Goal: Complete application form

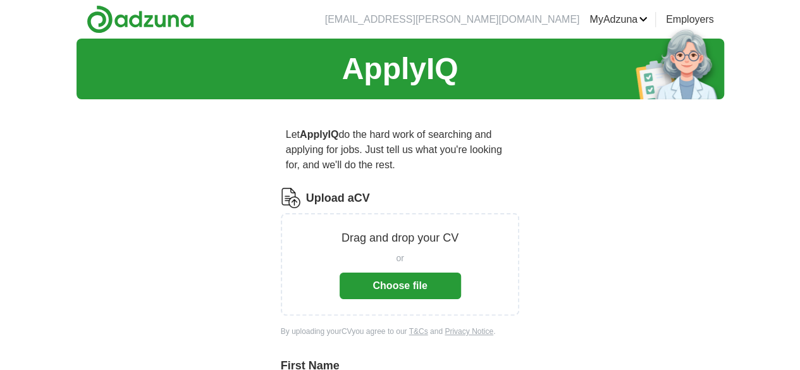
click at [439, 272] on button "Choose file" at bounding box center [399, 285] width 121 height 27
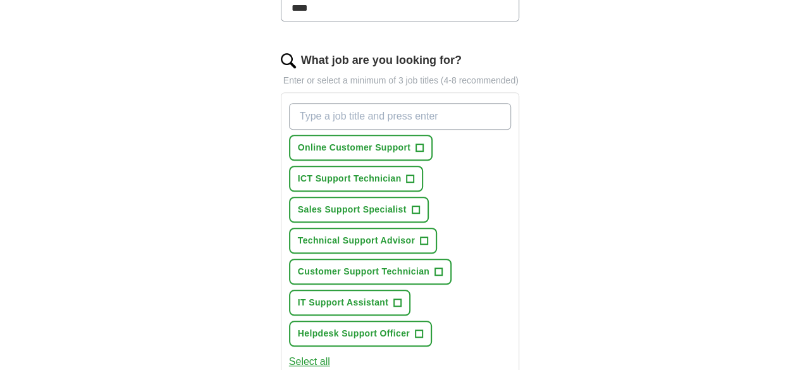
scroll to position [398, 0]
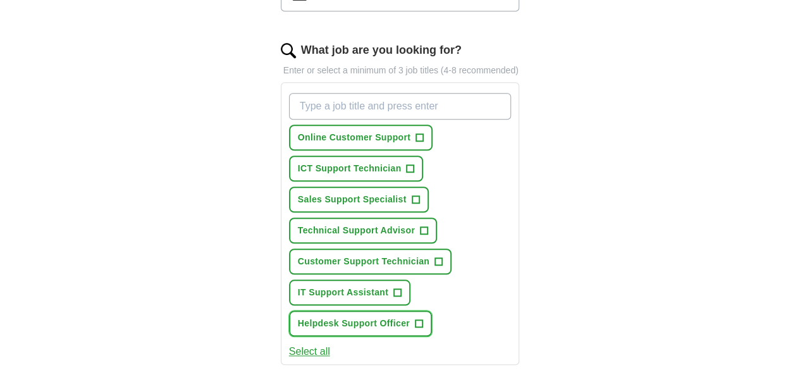
click at [432, 310] on button "Helpdesk Support Officer +" at bounding box center [360, 323] width 143 height 26
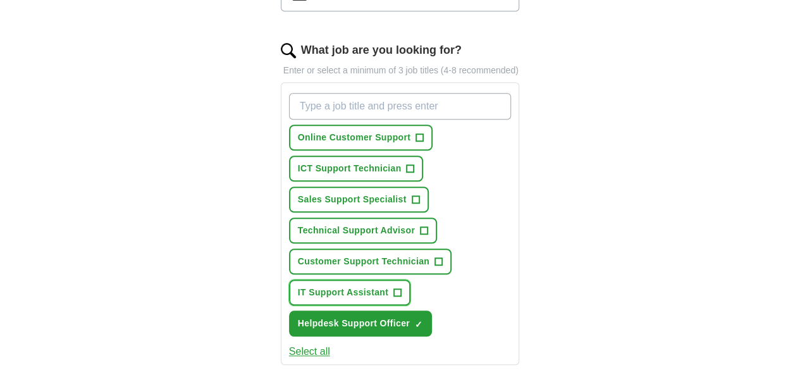
click at [394, 288] on span "+" at bounding box center [398, 293] width 8 height 10
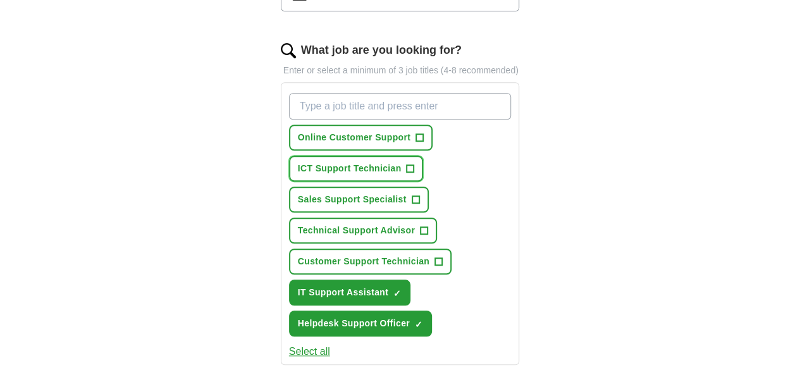
click at [424, 156] on button "ICT Support Technician +" at bounding box center [356, 169] width 135 height 26
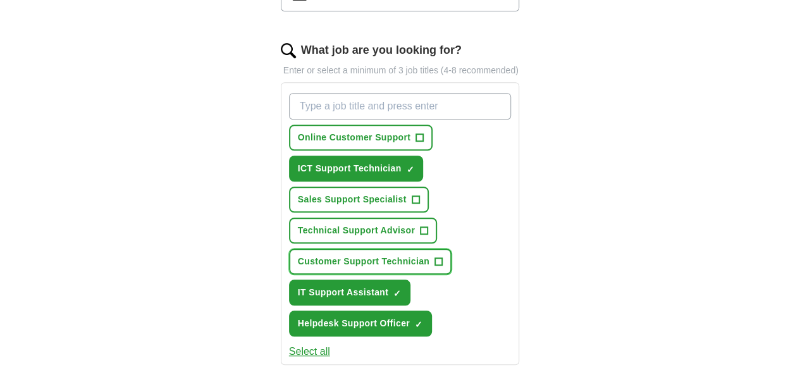
click at [349, 255] on span "Customer Support Technician" at bounding box center [363, 261] width 131 height 13
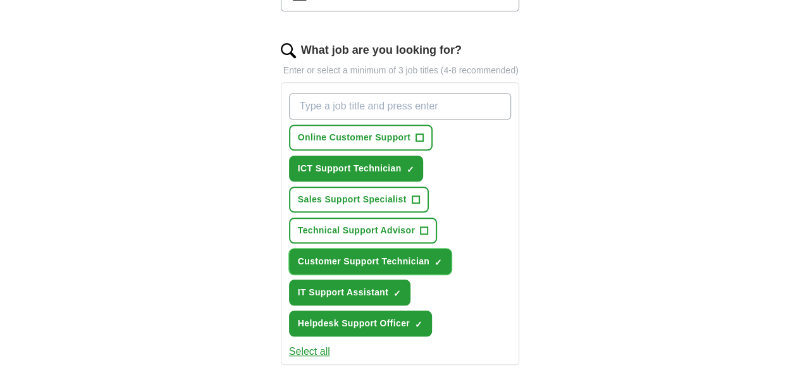
click at [349, 255] on span "Customer Support Technician" at bounding box center [363, 261] width 131 height 13
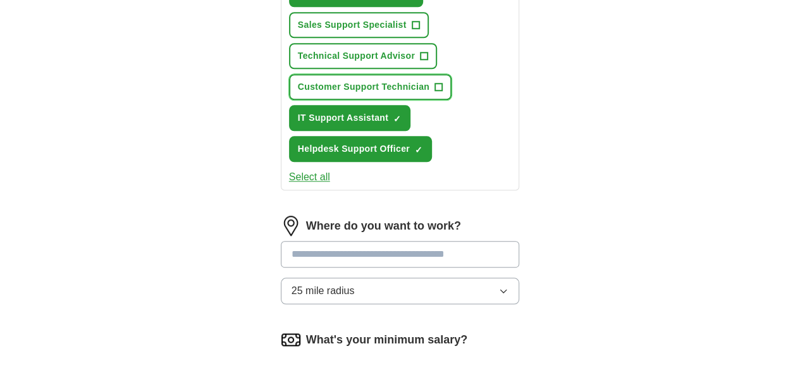
scroll to position [584, 0]
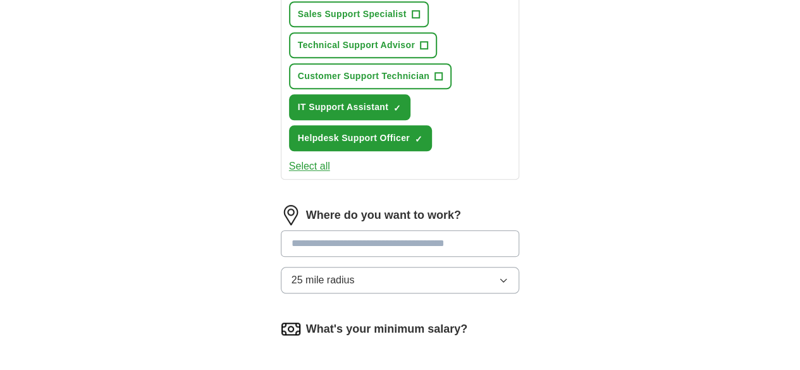
click at [410, 230] on input at bounding box center [400, 243] width 239 height 27
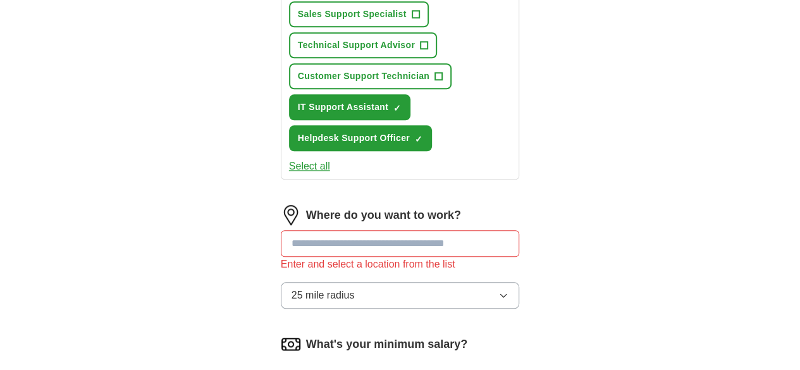
click at [520, 205] on div "Where do you want to work? Enter and select a location from the list 25 mile ra…" at bounding box center [400, 262] width 239 height 114
click at [392, 230] on input at bounding box center [400, 243] width 239 height 27
type input "*"
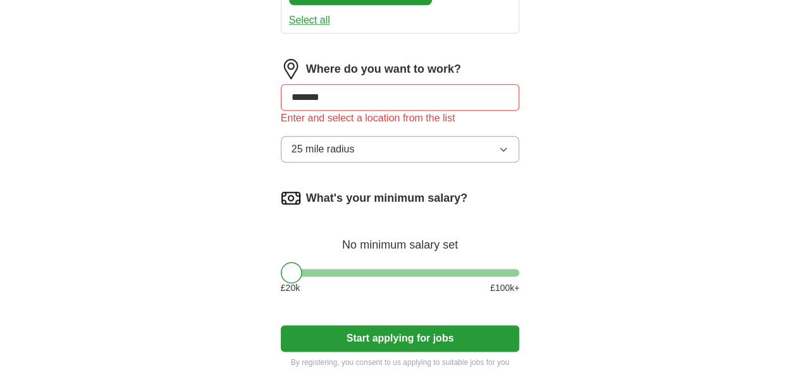
scroll to position [737, 0]
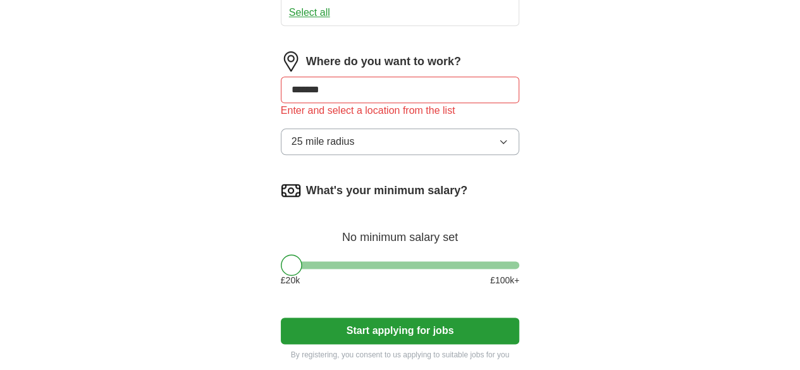
click at [413, 317] on button "Start applying for jobs" at bounding box center [400, 330] width 239 height 27
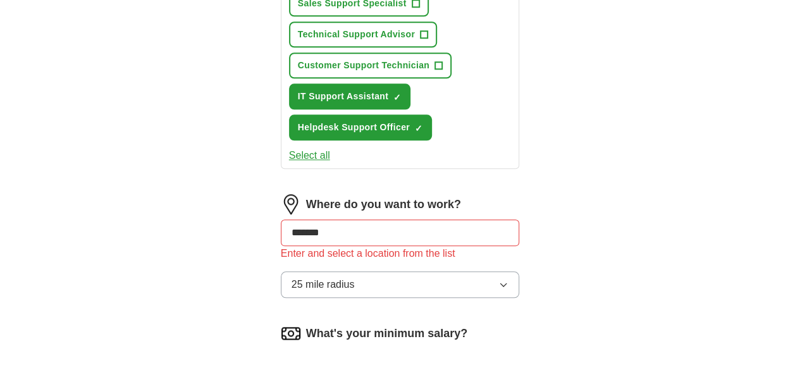
scroll to position [593, 0]
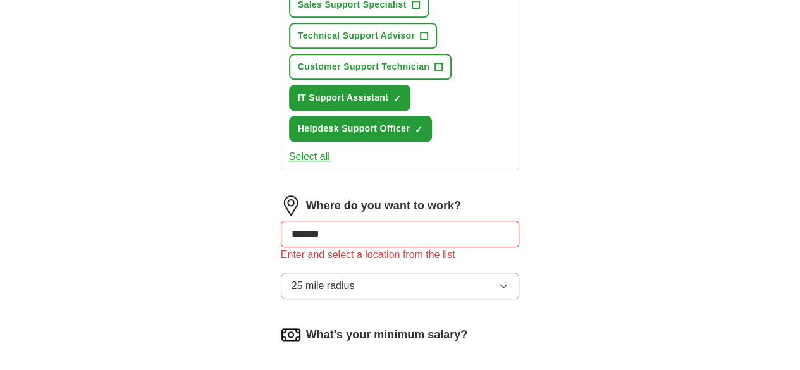
click at [393, 247] on div "Enter and select a location from the list" at bounding box center [400, 254] width 239 height 15
click at [376, 221] on input "*******" at bounding box center [400, 234] width 239 height 27
click at [346, 247] on div "Enter and select a location from the list" at bounding box center [400, 254] width 239 height 15
click at [394, 221] on input "*******" at bounding box center [400, 234] width 239 height 27
click at [281, 195] on img at bounding box center [291, 205] width 20 height 20
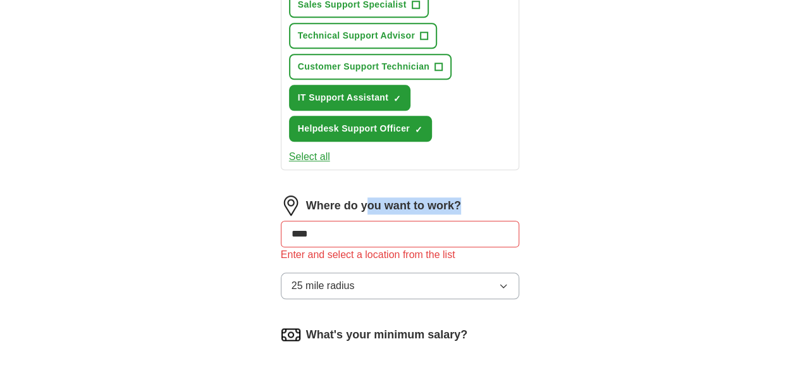
drag, startPoint x: 337, startPoint y: 127, endPoint x: 346, endPoint y: 164, distance: 37.9
click at [346, 195] on div "Where do you want to work? *** Enter and select a location from the list 25 mil…" at bounding box center [400, 252] width 239 height 114
click at [346, 221] on input "***" at bounding box center [400, 234] width 239 height 27
drag, startPoint x: 346, startPoint y: 164, endPoint x: 453, endPoint y: 200, distance: 113.0
click at [453, 200] on div "Where do you want to work? *** Enter and select a location from the list 25 mil…" at bounding box center [400, 252] width 239 height 114
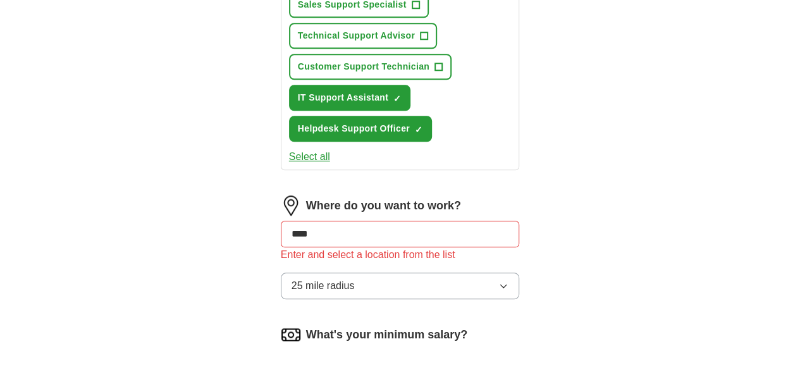
click at [453, 272] on button "25 mile radius" at bounding box center [400, 285] width 239 height 27
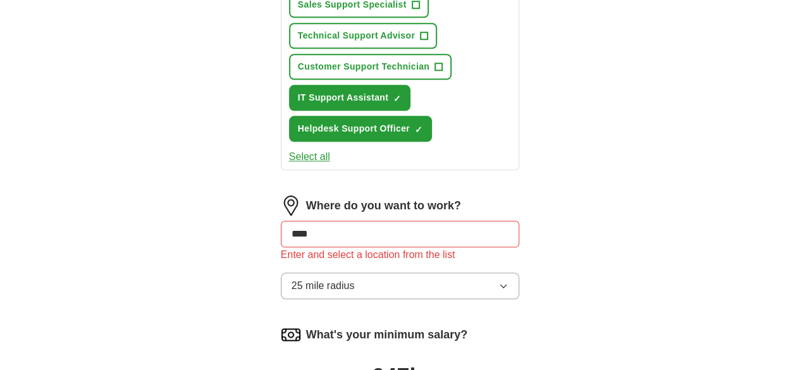
drag, startPoint x: 354, startPoint y: 331, endPoint x: 320, endPoint y: 339, distance: 35.3
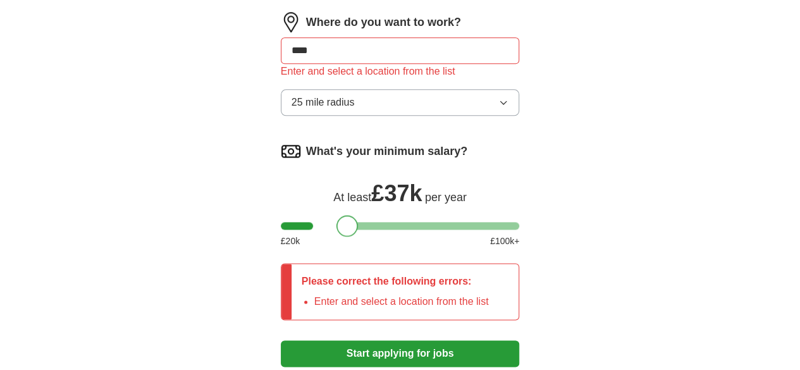
scroll to position [778, 0]
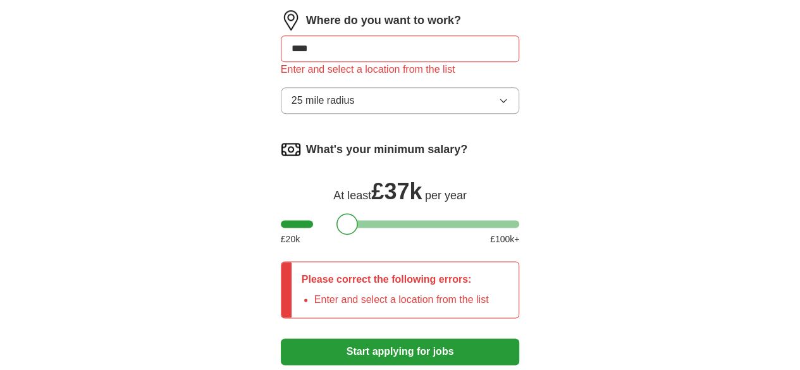
click at [427, 338] on button "Start applying for jobs" at bounding box center [400, 351] width 239 height 27
click at [435, 87] on button "25 mile radius" at bounding box center [400, 100] width 239 height 27
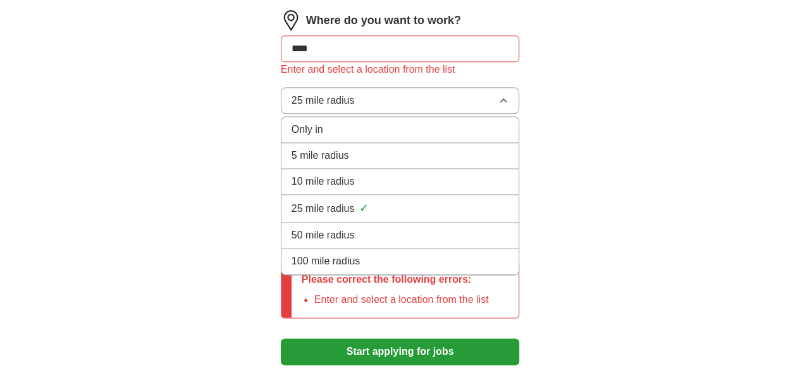
click at [412, 143] on li "5 mile radius" at bounding box center [400, 156] width 238 height 26
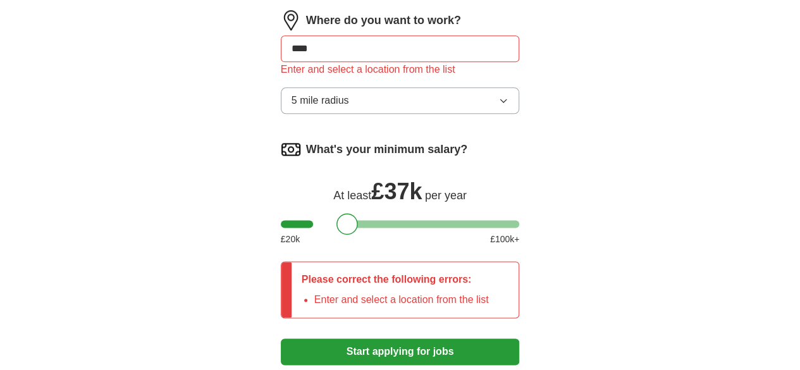
click at [509, 87] on button "5 mile radius" at bounding box center [400, 100] width 239 height 27
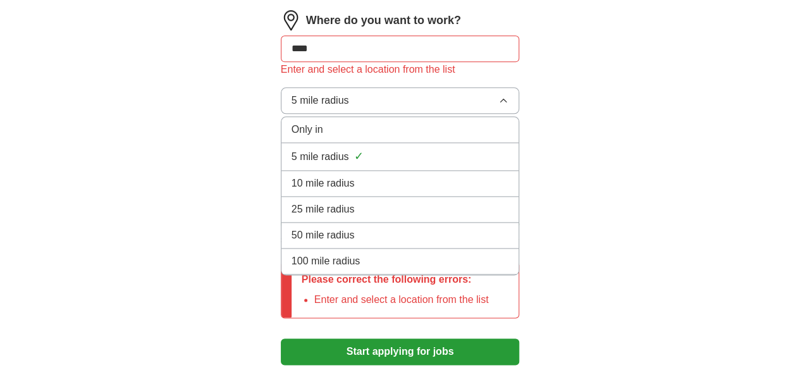
click at [444, 176] on div "10 mile radius" at bounding box center [399, 183] width 217 height 15
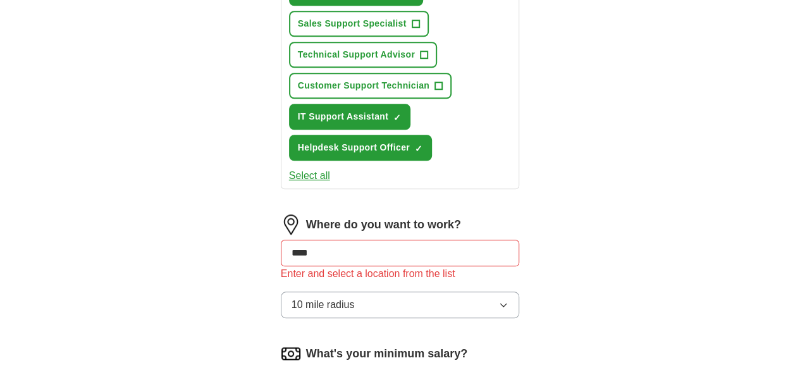
scroll to position [588, 0]
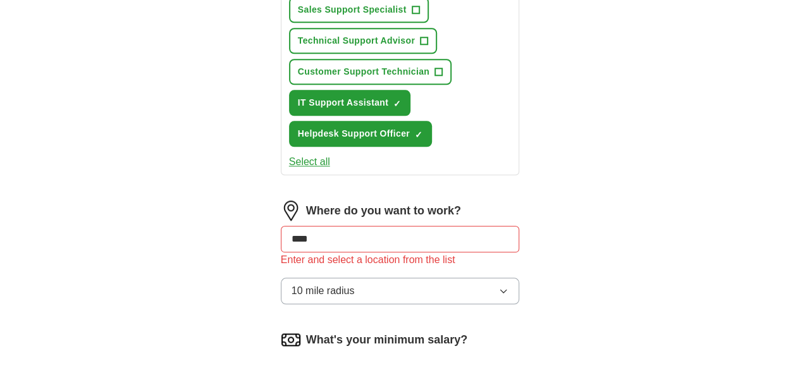
click at [403, 226] on input "***" at bounding box center [400, 239] width 239 height 27
type input "*"
type input "*******"
click at [424, 252] on div "Enter and select a location from the list" at bounding box center [400, 259] width 239 height 15
click at [396, 226] on input "*******" at bounding box center [400, 239] width 239 height 27
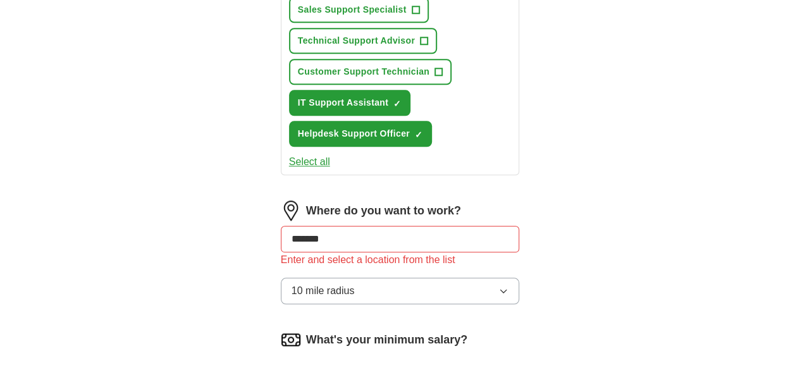
click at [396, 226] on input "*******" at bounding box center [400, 239] width 239 height 27
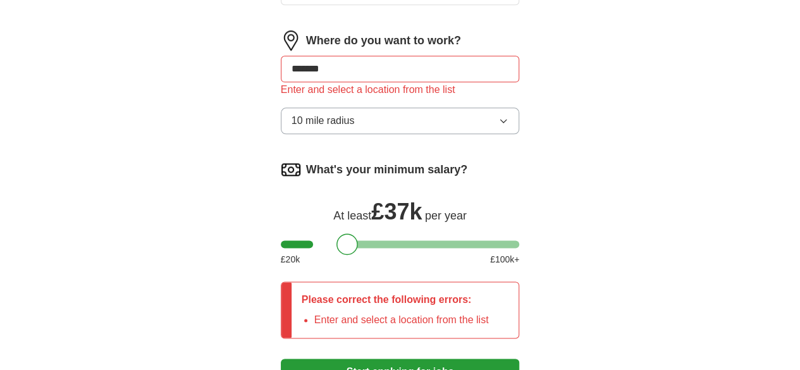
scroll to position [794, 0]
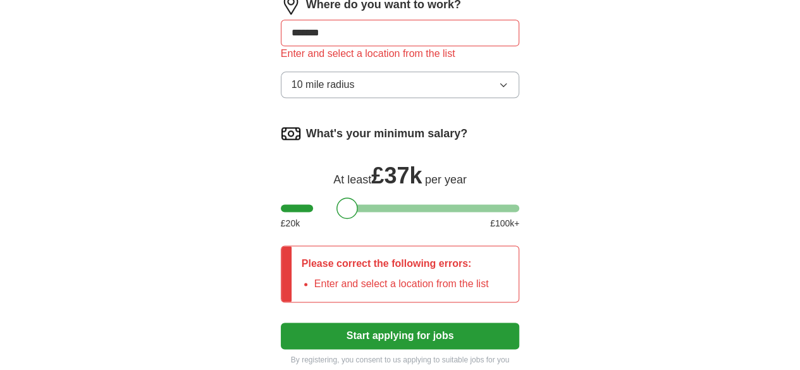
click at [455, 322] on button "Start applying for jobs" at bounding box center [400, 335] width 239 height 27
click at [343, 276] on li "Enter and select a location from the list" at bounding box center [401, 283] width 174 height 15
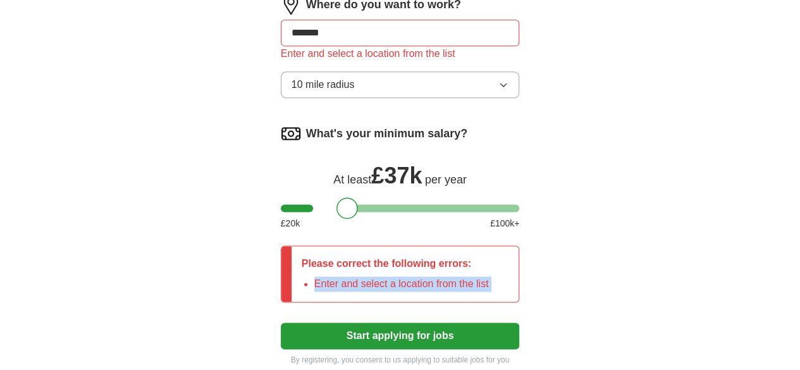
click at [343, 276] on li "Enter and select a location from the list" at bounding box center [401, 283] width 174 height 15
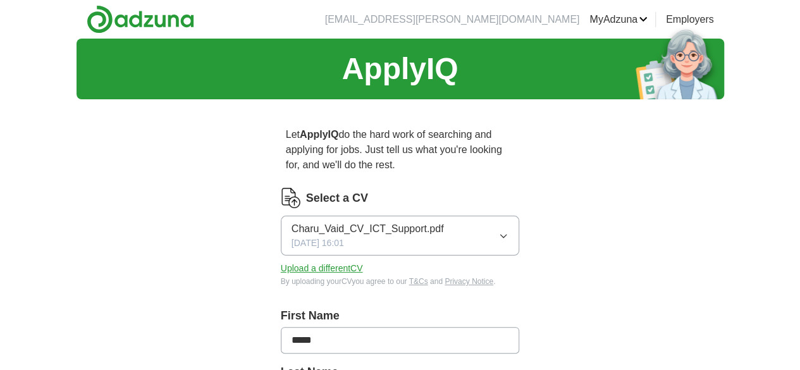
scroll to position [655, 0]
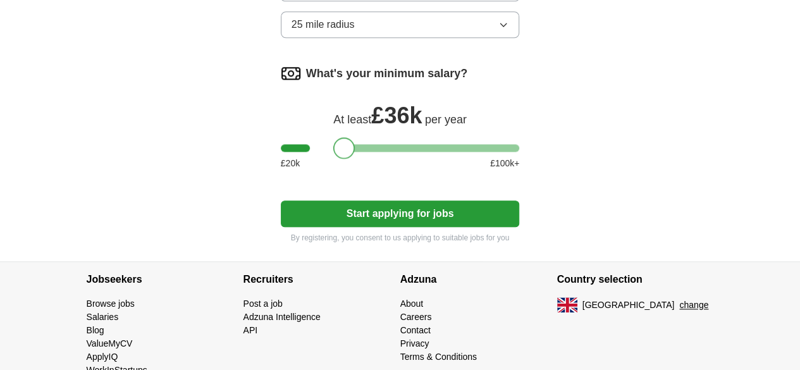
drag, startPoint x: 273, startPoint y: 130, endPoint x: 326, endPoint y: 130, distance: 53.1
click at [333, 137] on div at bounding box center [343, 147] width 21 height 21
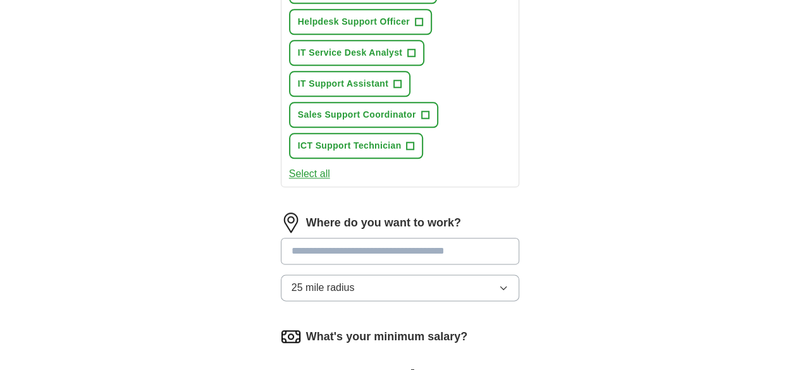
scroll to position [635, 0]
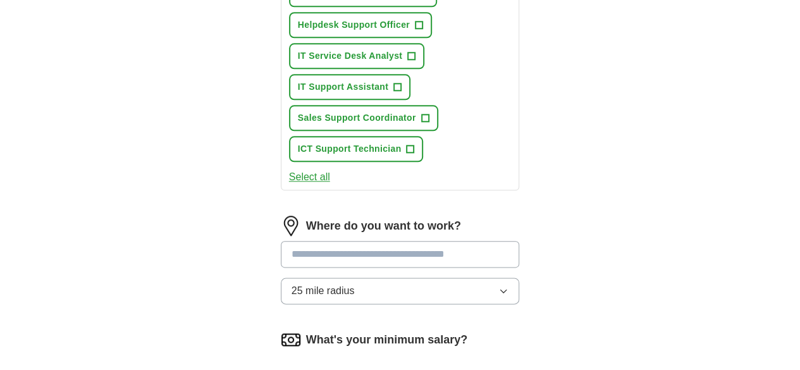
click at [513, 241] on input at bounding box center [400, 254] width 239 height 27
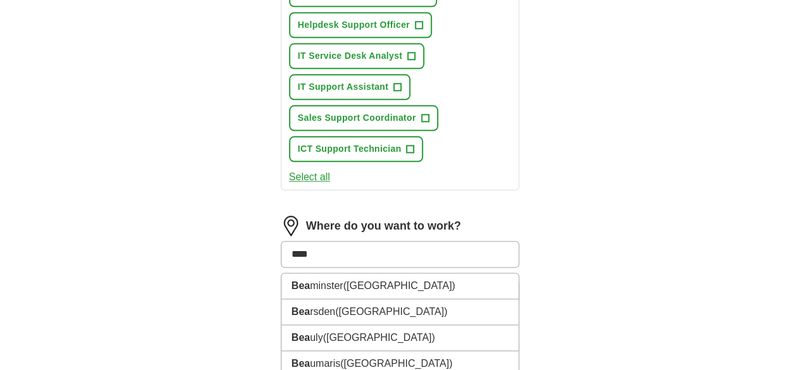
type input "*****"
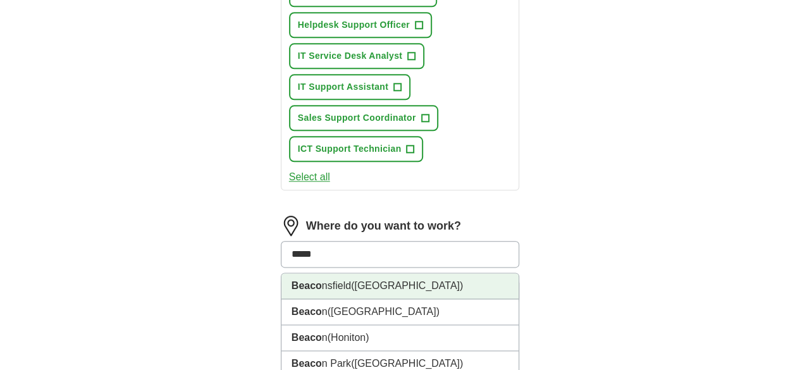
click at [386, 273] on li "Beaco nsfield (Buckinghamshire)" at bounding box center [400, 286] width 238 height 26
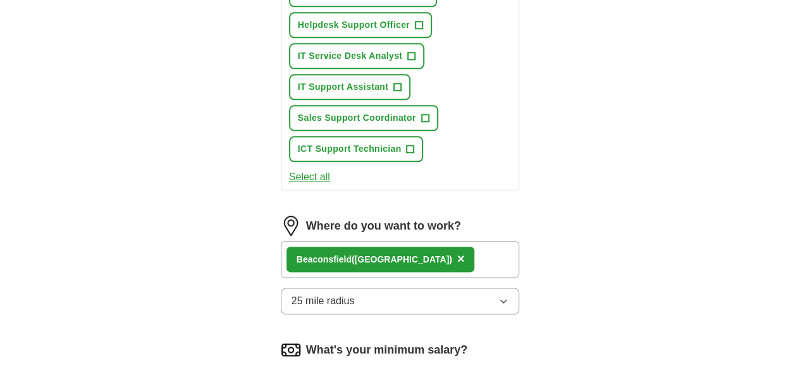
click at [408, 288] on button "25 mile radius" at bounding box center [400, 301] width 239 height 27
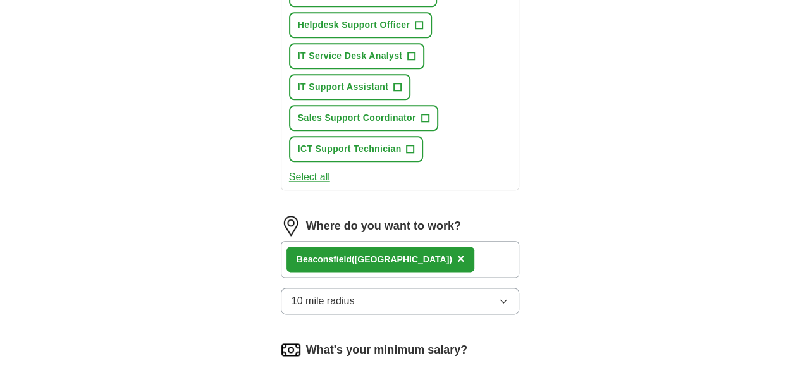
click at [473, 241] on div "Beaco nsfield (Buckinghamshire) ×" at bounding box center [400, 259] width 239 height 37
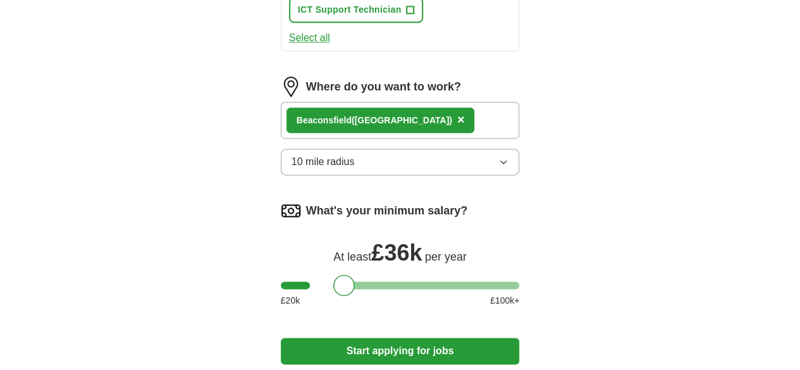
scroll to position [775, 0]
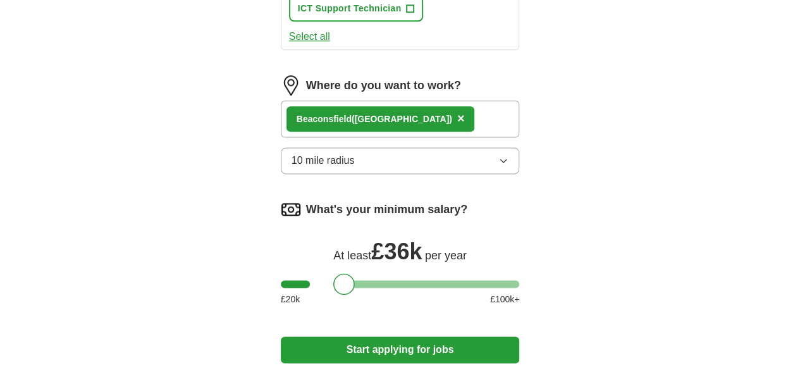
click at [457, 111] on span "×" at bounding box center [461, 118] width 8 height 14
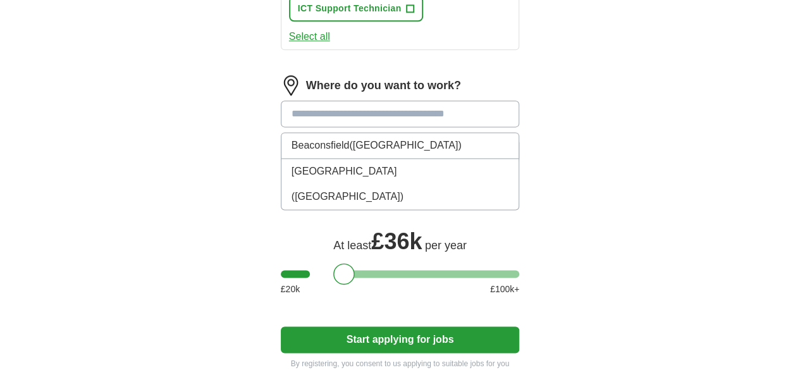
click at [387, 101] on input at bounding box center [400, 114] width 239 height 27
type input "****"
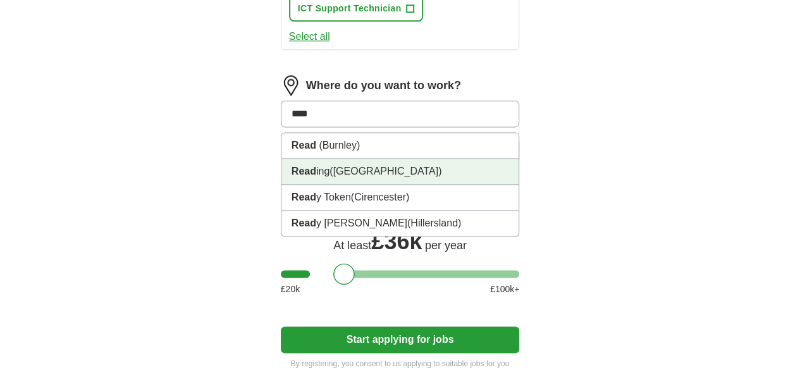
click at [354, 159] on li "Read ing (Berkshire)" at bounding box center [400, 172] width 238 height 26
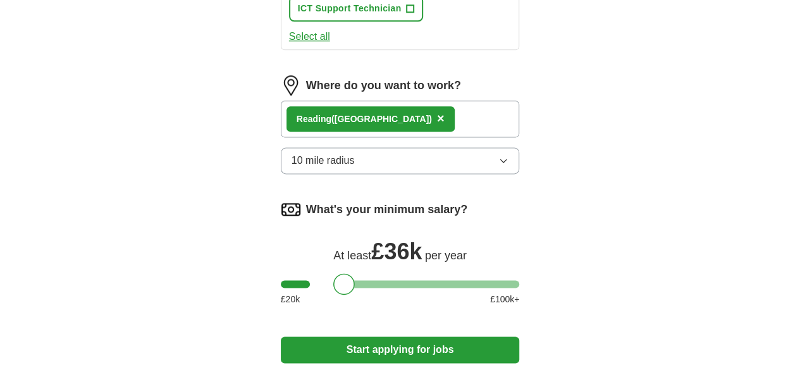
click at [412, 336] on button "Start applying for jobs" at bounding box center [400, 349] width 239 height 27
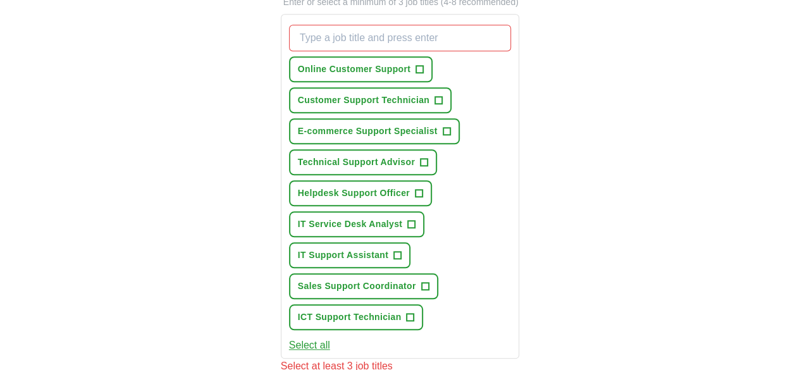
scroll to position [441, 0]
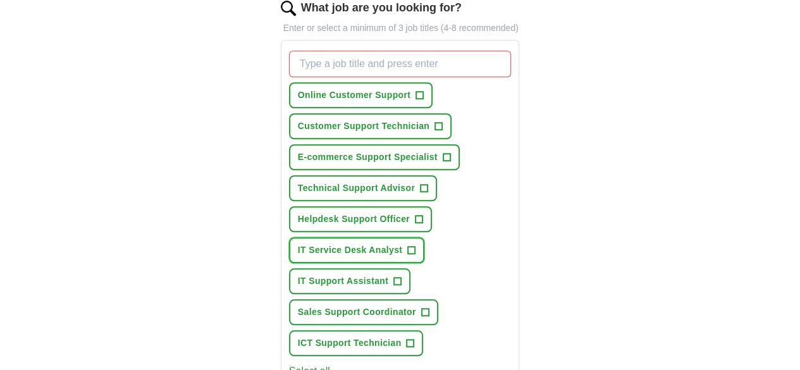
click at [364, 243] on span "IT Service Desk Analyst" at bounding box center [350, 249] width 105 height 13
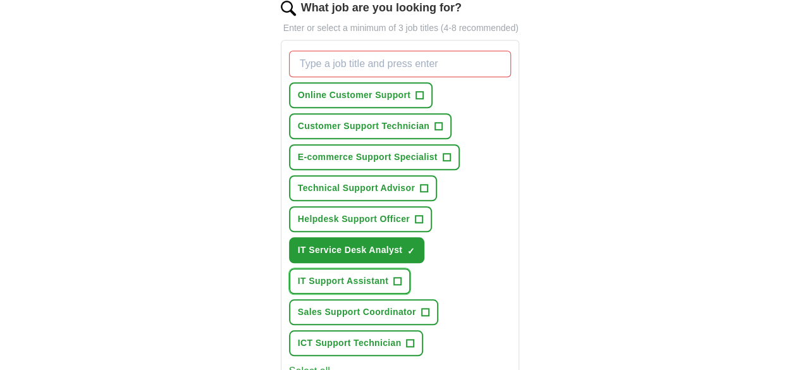
drag, startPoint x: 453, startPoint y: 238, endPoint x: 354, endPoint y: 293, distance: 112.9
click at [354, 293] on div "Online Customer Support + Customer Support Technician + E-commerce Support Spec…" at bounding box center [400, 203] width 228 height 315
click at [354, 336] on span "ICT Support Technician" at bounding box center [350, 342] width 104 height 13
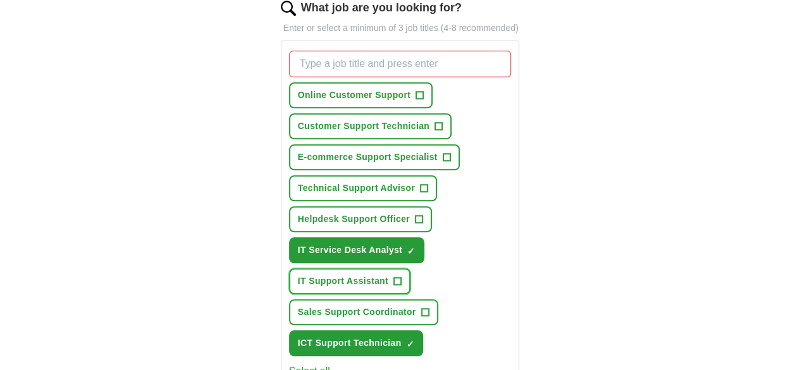
click at [388, 274] on span "IT Support Assistant" at bounding box center [343, 280] width 90 height 13
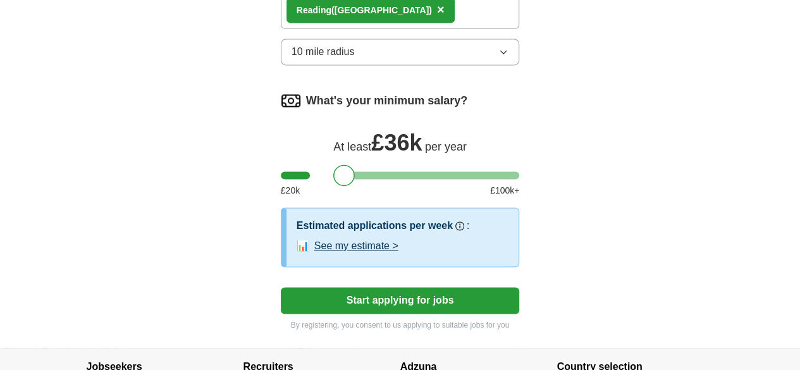
scroll to position [885, 0]
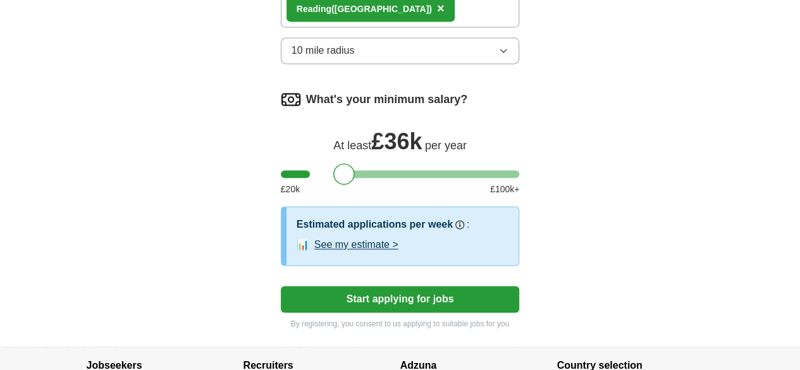
click at [314, 237] on button "See my estimate >" at bounding box center [356, 244] width 84 height 15
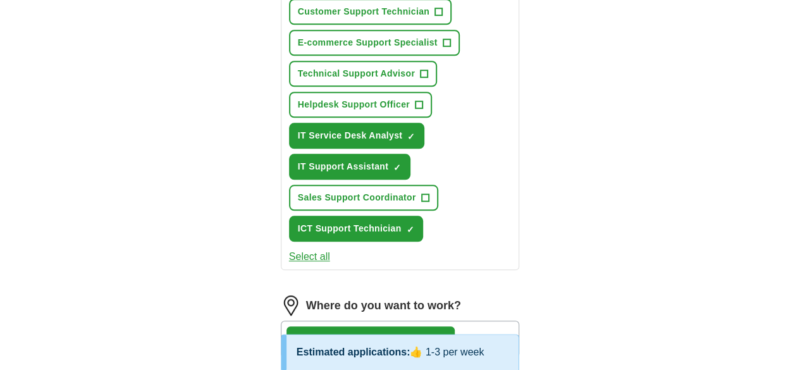
scroll to position [475, 0]
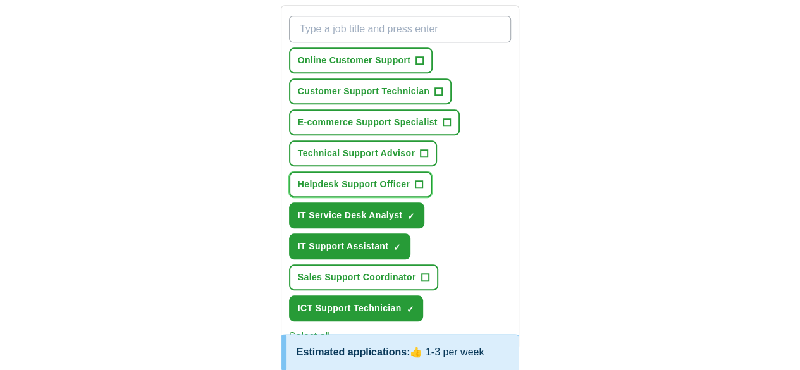
click at [354, 178] on span "Helpdesk Support Officer" at bounding box center [354, 184] width 112 height 13
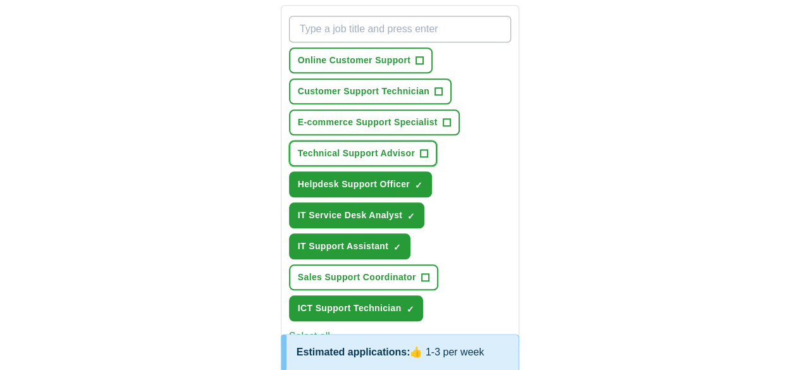
click at [353, 147] on span "Technical Support Advisor" at bounding box center [356, 153] width 117 height 13
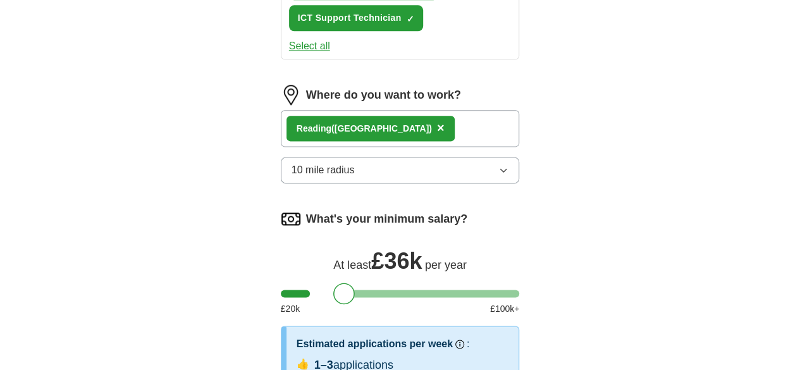
scroll to position [767, 0]
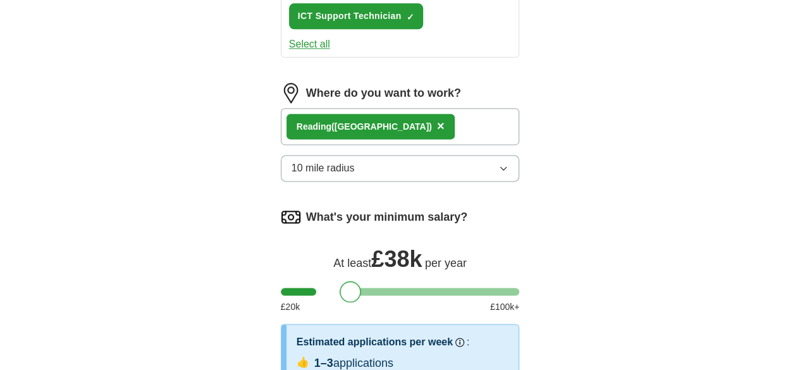
drag, startPoint x: 330, startPoint y: 238, endPoint x: 338, endPoint y: 238, distance: 7.6
click at [338, 288] on div at bounding box center [400, 292] width 239 height 8
click at [382, 155] on button "10 mile radius" at bounding box center [400, 168] width 239 height 27
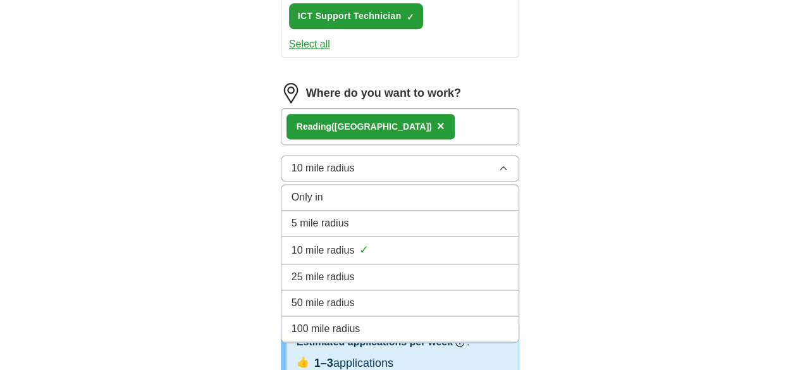
click at [358, 269] on div "25 mile radius" at bounding box center [399, 276] width 217 height 15
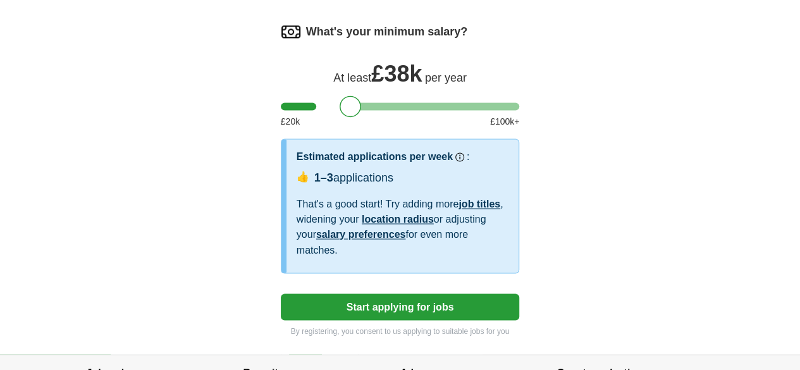
scroll to position [960, 0]
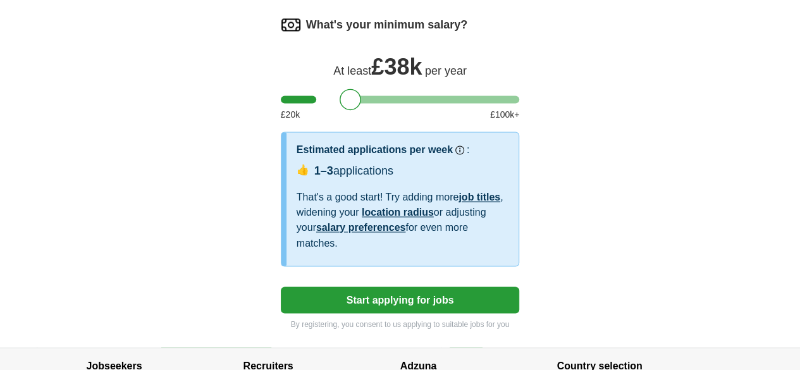
click at [451, 286] on button "Start applying for jobs" at bounding box center [400, 299] width 239 height 27
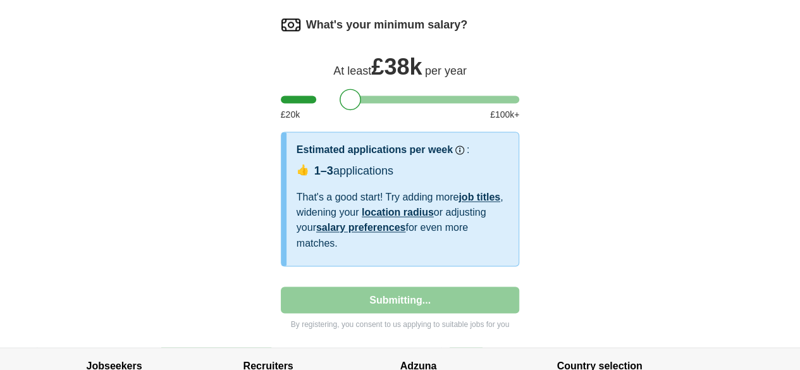
select select "**"
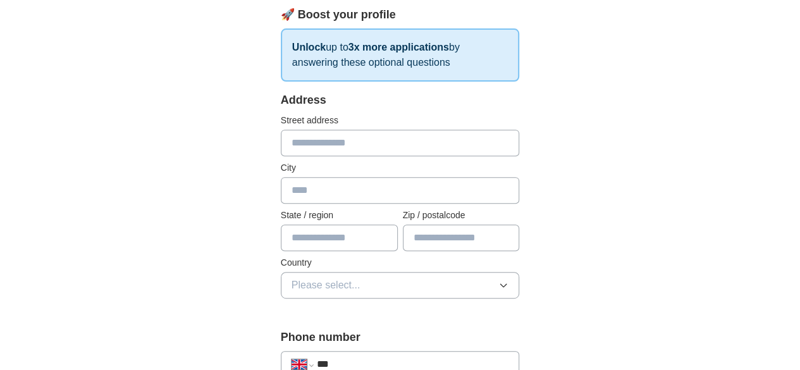
scroll to position [200, 0]
click at [391, 131] on input "text" at bounding box center [400, 141] width 239 height 27
type input "**********"
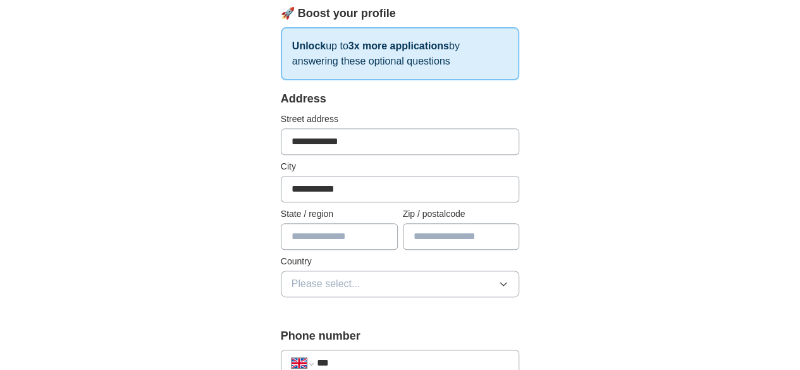
type input "*******"
click at [501, 283] on button "Please select..." at bounding box center [400, 284] width 239 height 27
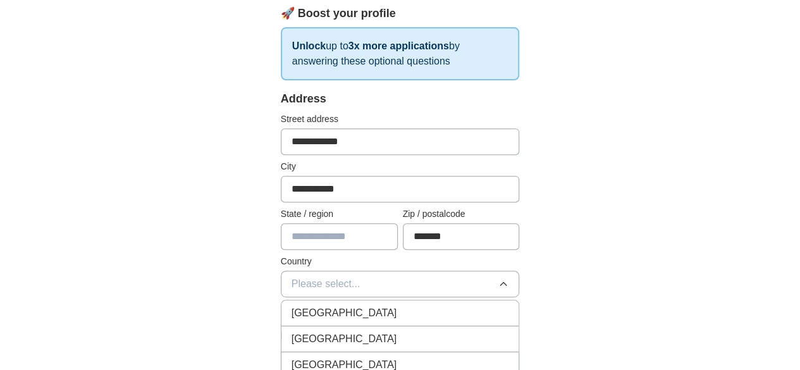
click at [380, 315] on div "[GEOGRAPHIC_DATA]" at bounding box center [399, 312] width 217 height 15
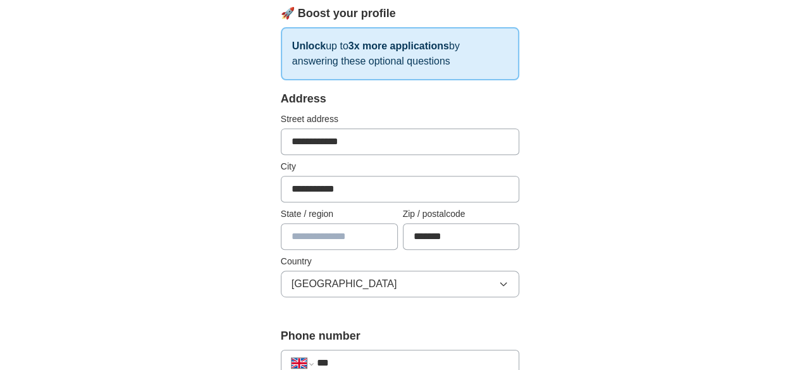
click at [294, 235] on input "text" at bounding box center [339, 236] width 117 height 27
type input "*"
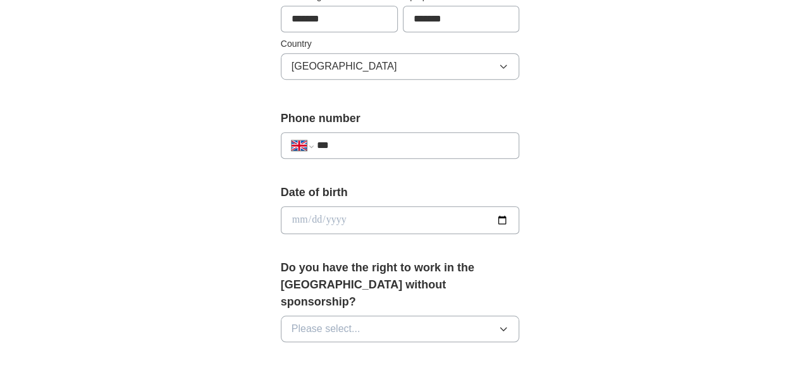
scroll to position [446, 0]
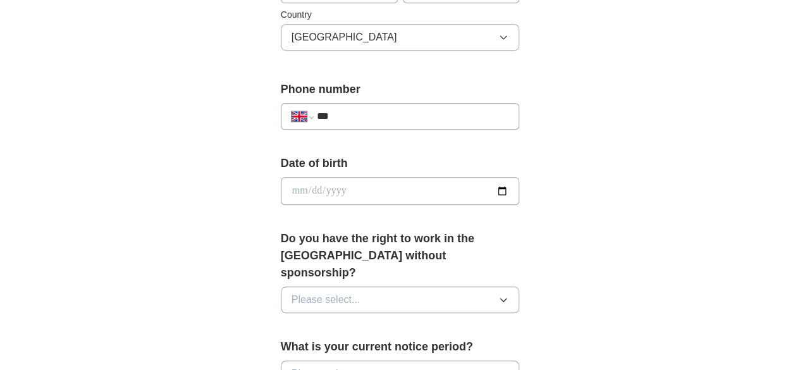
type input "*******"
click at [428, 114] on input "***" at bounding box center [413, 116] width 192 height 15
type input "**********"
click at [423, 180] on input "date" at bounding box center [400, 191] width 239 height 28
type input "**********"
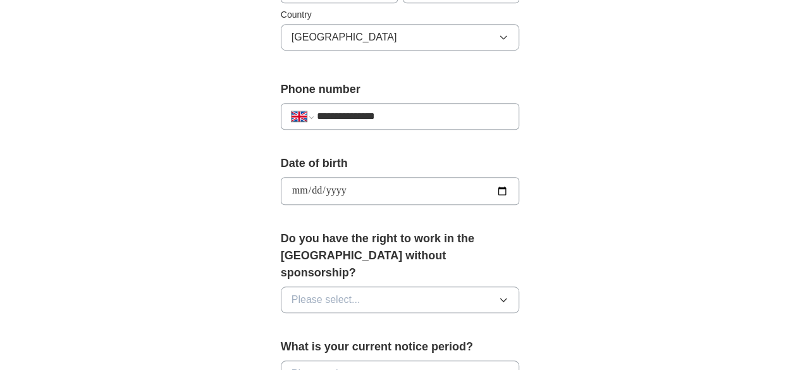
type input "**********"
click at [510, 286] on button "Please select..." at bounding box center [400, 299] width 239 height 27
click at [297, 188] on input "**********" at bounding box center [400, 191] width 239 height 28
type input "**********"
click at [394, 286] on button "Please select..." at bounding box center [400, 299] width 239 height 27
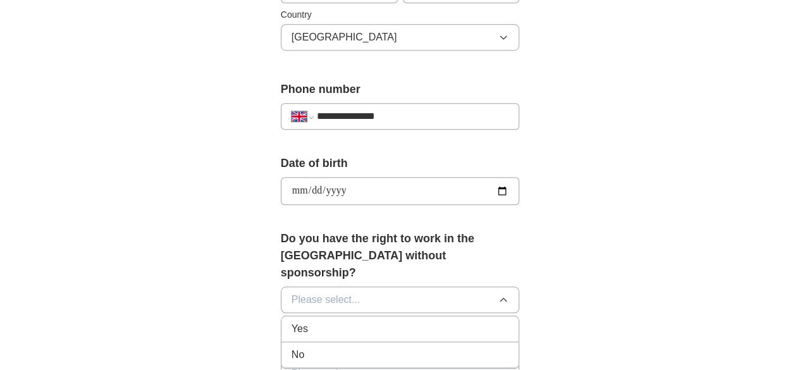
click at [334, 321] on div "Yes" at bounding box center [399, 328] width 217 height 15
click at [431, 360] on button "Please select..." at bounding box center [400, 373] width 239 height 27
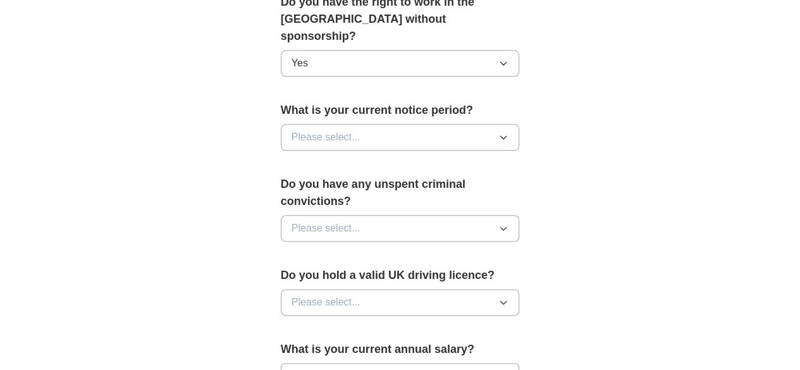
scroll to position [700, 0]
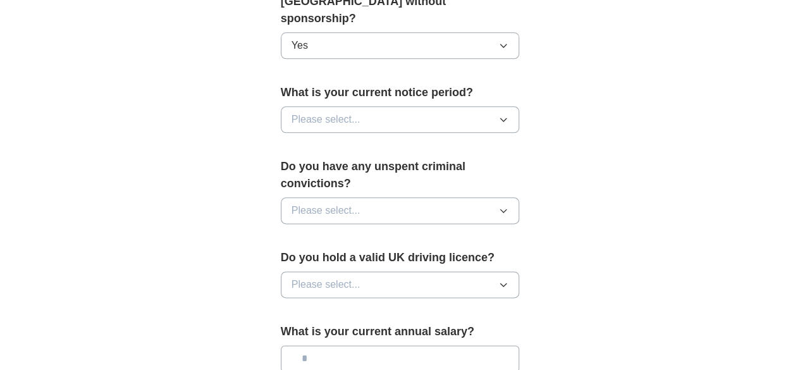
click at [520, 106] on button "Please select..." at bounding box center [400, 119] width 239 height 27
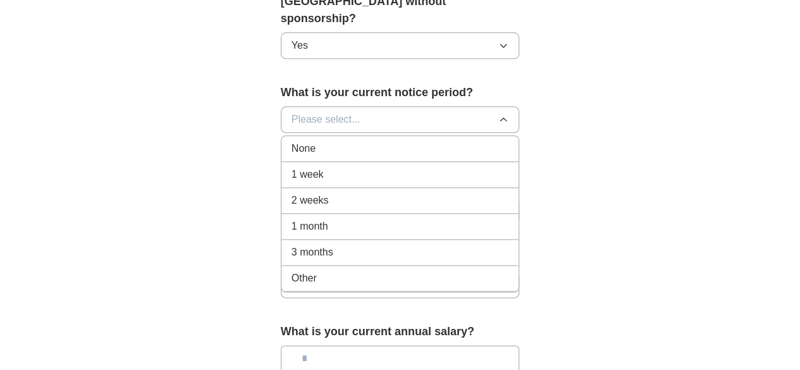
click at [379, 214] on li "1 month" at bounding box center [400, 227] width 238 height 26
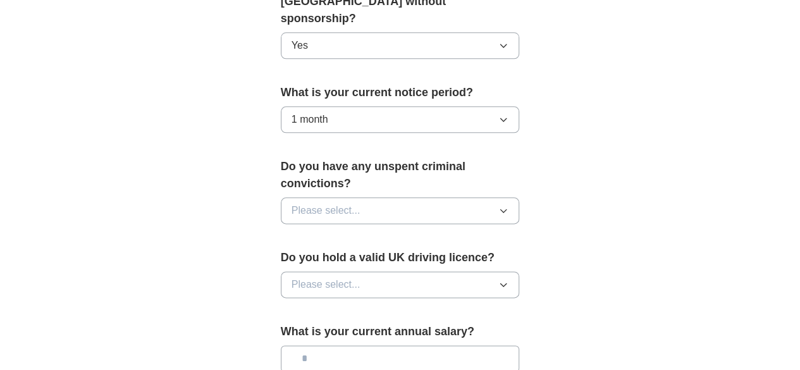
click at [424, 158] on div "Do you have any unspent criminal convictions? Please select..." at bounding box center [400, 196] width 239 height 76
click at [441, 197] on button "Please select..." at bounding box center [400, 210] width 239 height 27
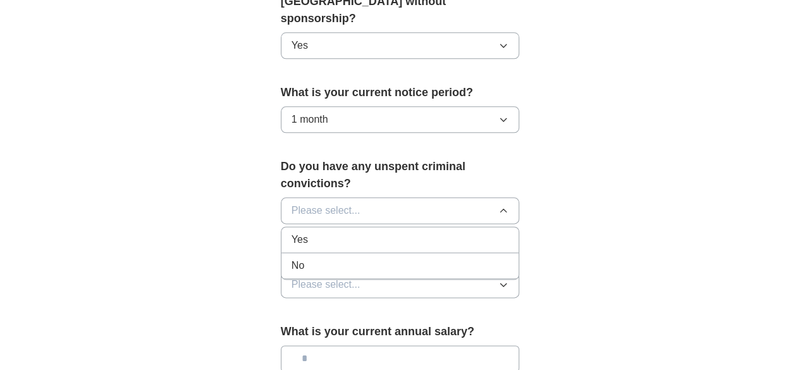
click at [346, 258] on div "No" at bounding box center [399, 265] width 217 height 15
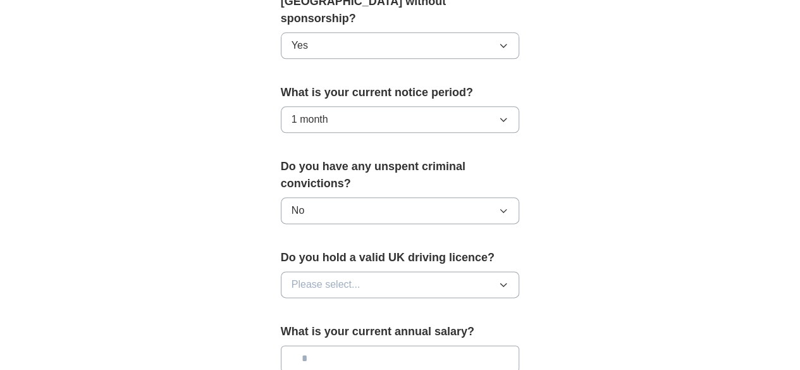
click at [365, 271] on button "Please select..." at bounding box center [400, 284] width 239 height 27
click at [343, 327] on li "No" at bounding box center [400, 340] width 238 height 26
click at [394, 345] on input "text" at bounding box center [400, 358] width 239 height 27
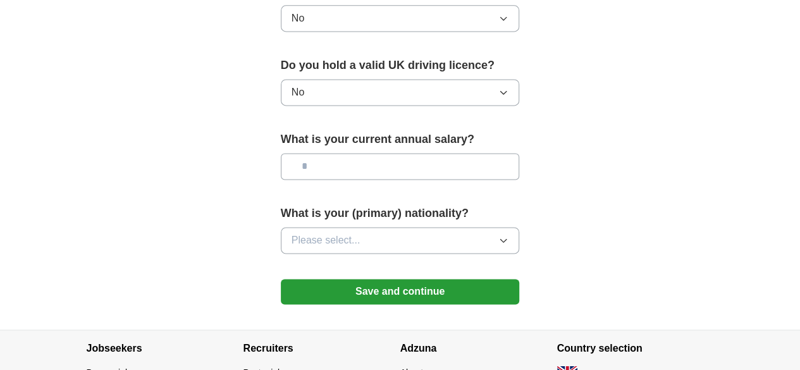
scroll to position [947, 0]
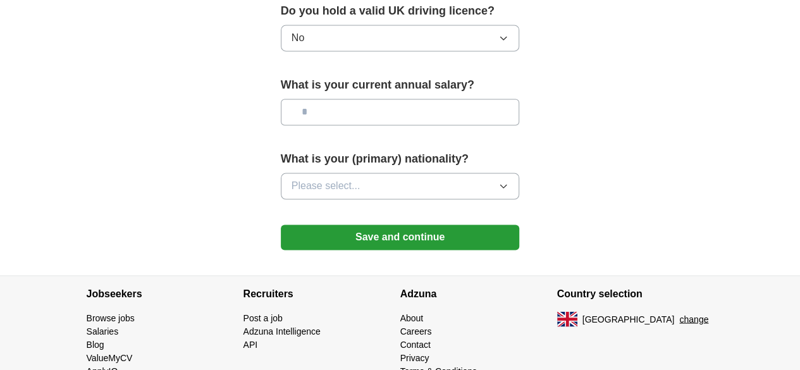
click at [508, 173] on button "Please select..." at bounding box center [400, 186] width 239 height 27
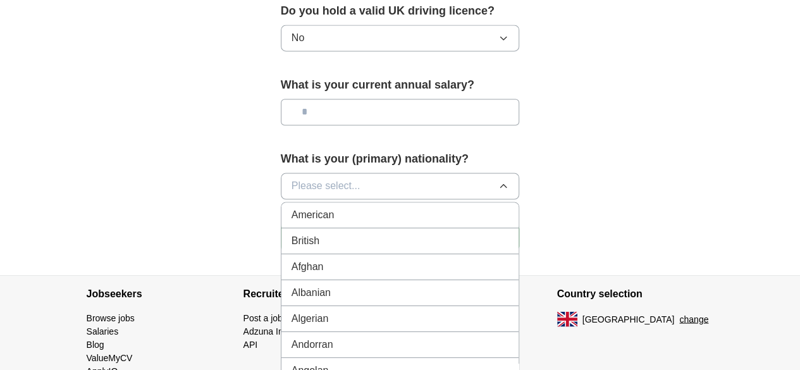
click at [439, 173] on button "Please select..." at bounding box center [400, 186] width 239 height 27
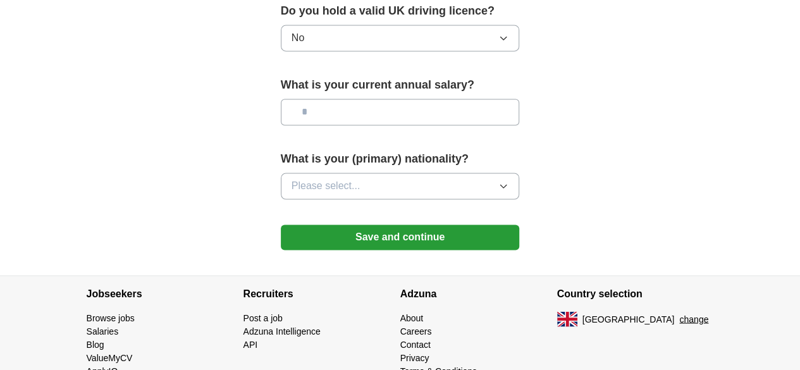
click at [439, 173] on button "Please select..." at bounding box center [400, 186] width 239 height 27
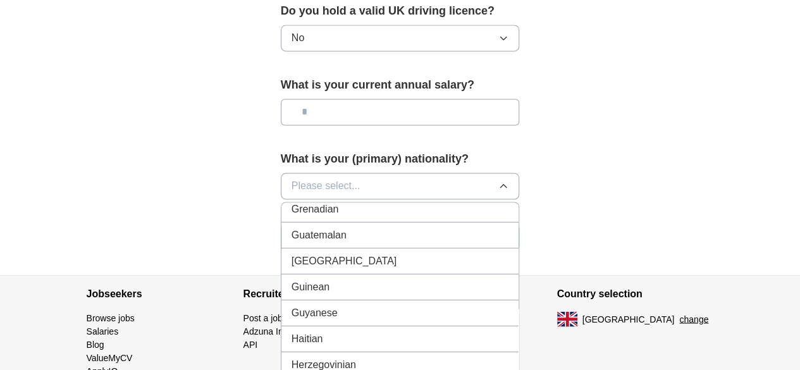
scroll to position [1930, 0]
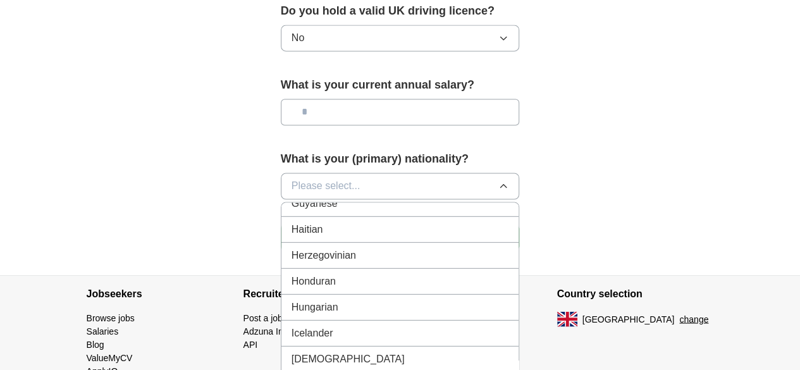
click at [394, 351] on div "Indian" at bounding box center [399, 358] width 217 height 15
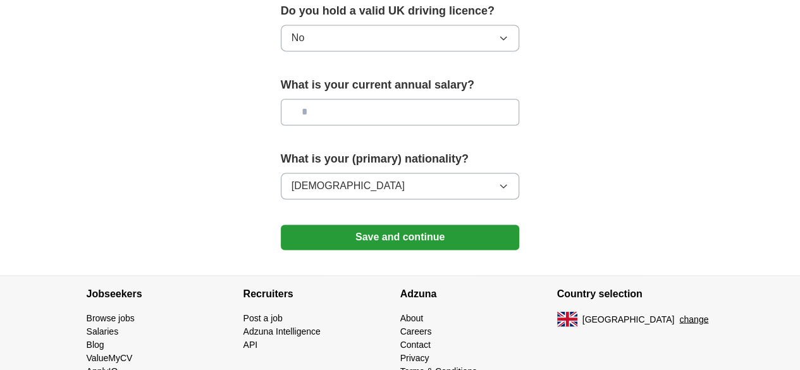
click at [442, 99] on input "text" at bounding box center [400, 112] width 239 height 27
click at [467, 224] on button "Save and continue" at bounding box center [400, 236] width 239 height 25
